Goal: Use online tool/utility: Utilize a website feature to perform a specific function

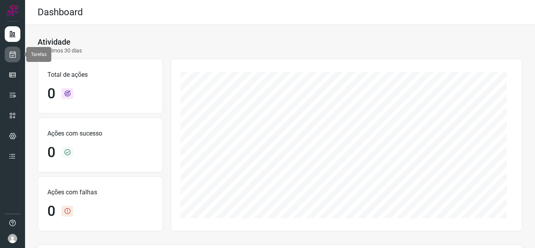
click at [17, 54] on link at bounding box center [13, 55] width 16 height 16
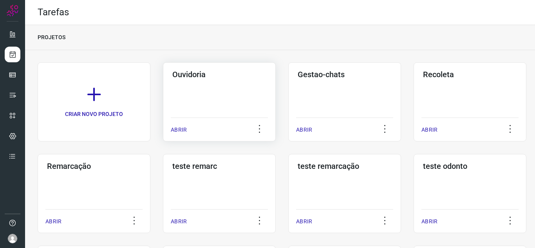
click at [176, 129] on p "ABRIR" at bounding box center [179, 130] width 16 height 8
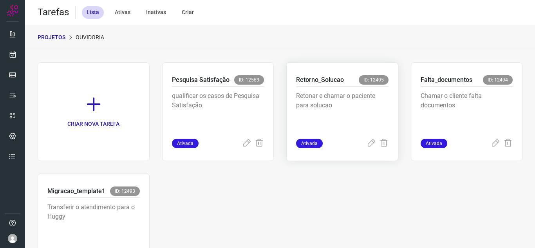
click at [305, 144] on span "Ativada" at bounding box center [309, 143] width 27 height 9
click at [367, 143] on icon at bounding box center [371, 143] width 9 height 9
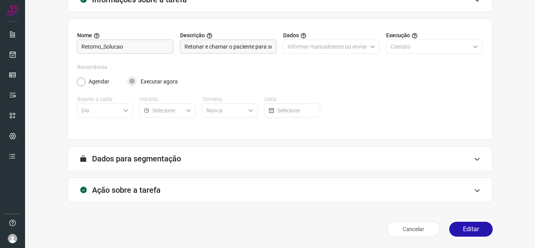
scroll to position [58, 0]
click at [460, 220] on div "Cancelar Editar" at bounding box center [280, 229] width 426 height 22
click at [462, 226] on button "Editar" at bounding box center [472, 229] width 44 height 15
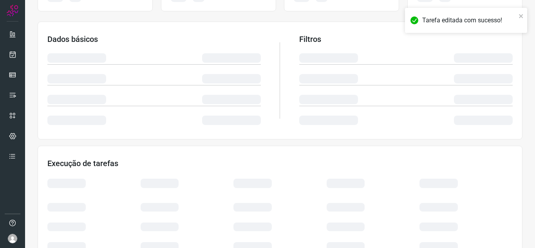
scroll to position [171, 0]
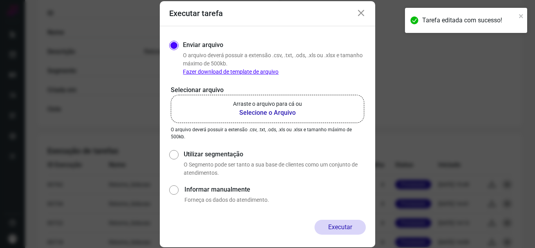
click at [254, 109] on b "Selecione o Arquivo" at bounding box center [267, 112] width 69 height 9
click at [0, 0] on input "Arraste o arquivo para cá ou Selecione o Arquivo" at bounding box center [0, 0] width 0 height 0
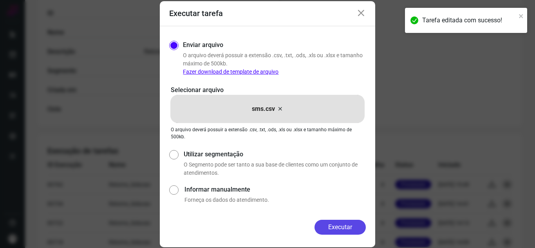
click at [339, 227] on button "Executar" at bounding box center [340, 227] width 51 height 15
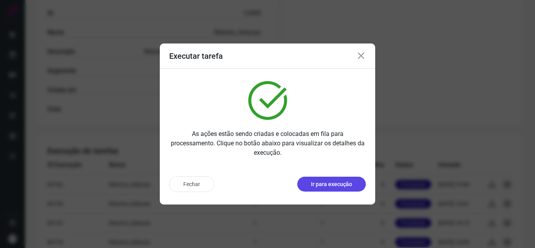
click at [343, 181] on p "Ir para execução" at bounding box center [331, 184] width 41 height 8
